Goal: Task Accomplishment & Management: Use online tool/utility

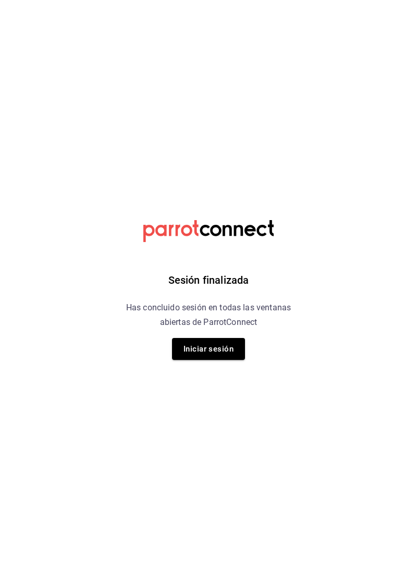
click at [213, 345] on button "Iniciar sesión" at bounding box center [208, 349] width 73 height 22
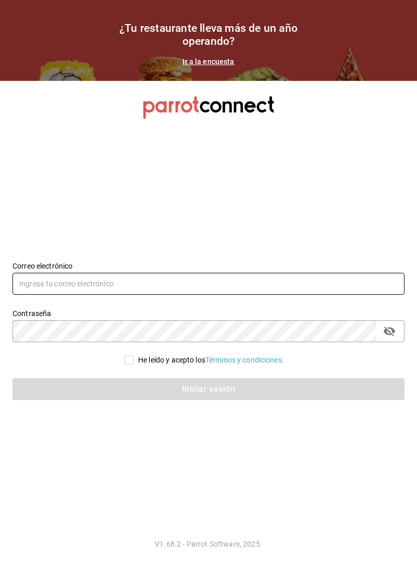
click at [278, 295] on input "text" at bounding box center [209, 284] width 392 height 22
type input "[EMAIL_ADDRESS][DOMAIN_NAME]"
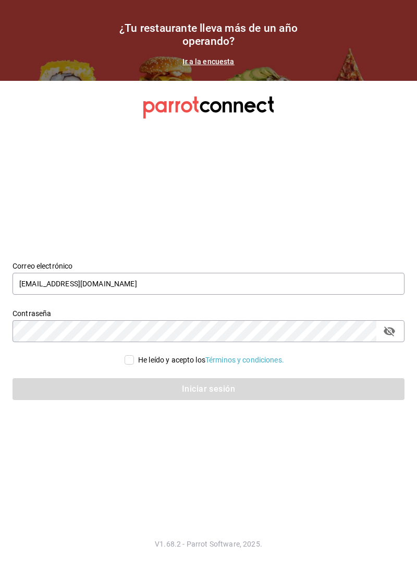
click at [125, 364] on input "He leído y acepto los Términos y condiciones." at bounding box center [129, 359] width 9 height 9
checkbox input "true"
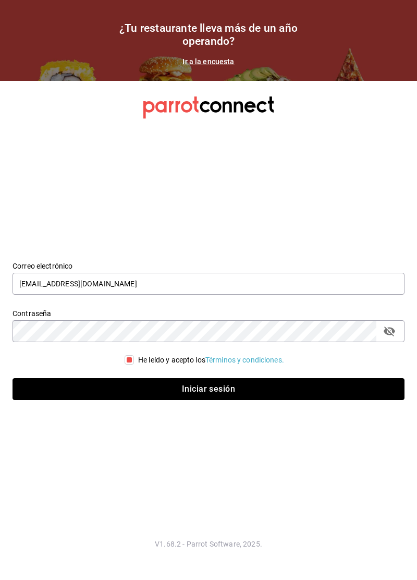
click at [217, 400] on button "Iniciar sesión" at bounding box center [209, 389] width 392 height 22
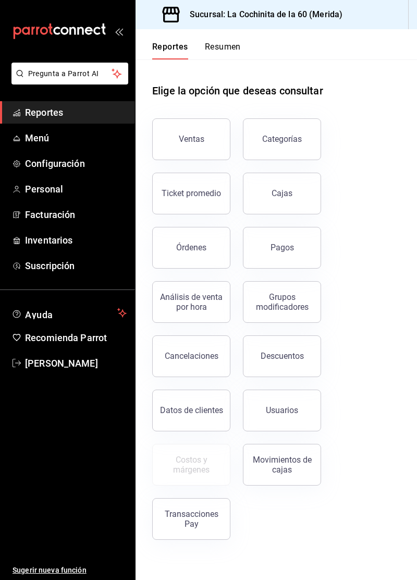
click at [196, 130] on button "Ventas" at bounding box center [191, 139] width 78 height 42
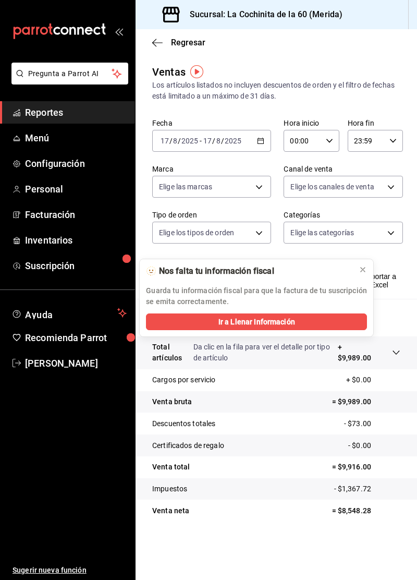
click at [58, 147] on link "Menú" at bounding box center [67, 138] width 135 height 22
